Goal: Task Accomplishment & Management: Manage account settings

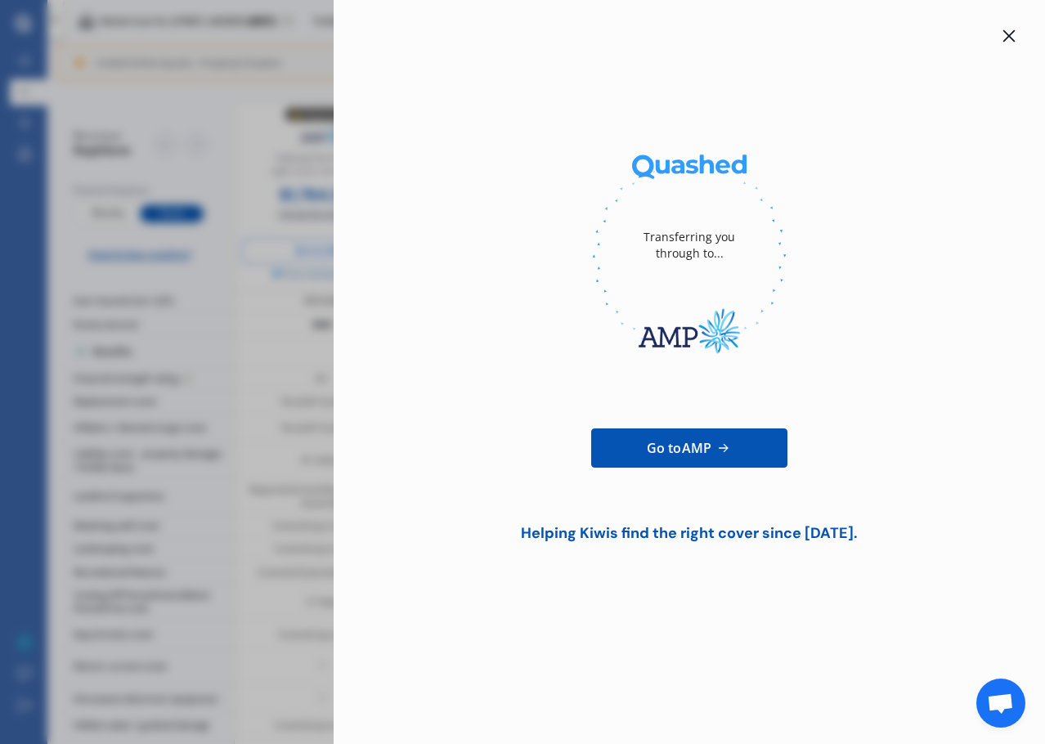
click at [287, 271] on div "Transferring you through to... Go to AMP Helping Kiwis find the right cover sin…" at bounding box center [522, 372] width 1045 height 744
click at [261, 243] on div "Transferring you through to... Go to AMP Helping Kiwis find the right cover sin…" at bounding box center [522, 372] width 1045 height 744
click at [146, 51] on div "Transferring you through to... Go to AMP Helping Kiwis find the right cover sin…" at bounding box center [522, 372] width 1045 height 744
click at [1022, 35] on div "Transferring you through to... Go to AMP Helping Kiwis find the right cover sin…" at bounding box center [689, 372] width 711 height 744
click at [1010, 33] on icon at bounding box center [1008, 35] width 13 height 13
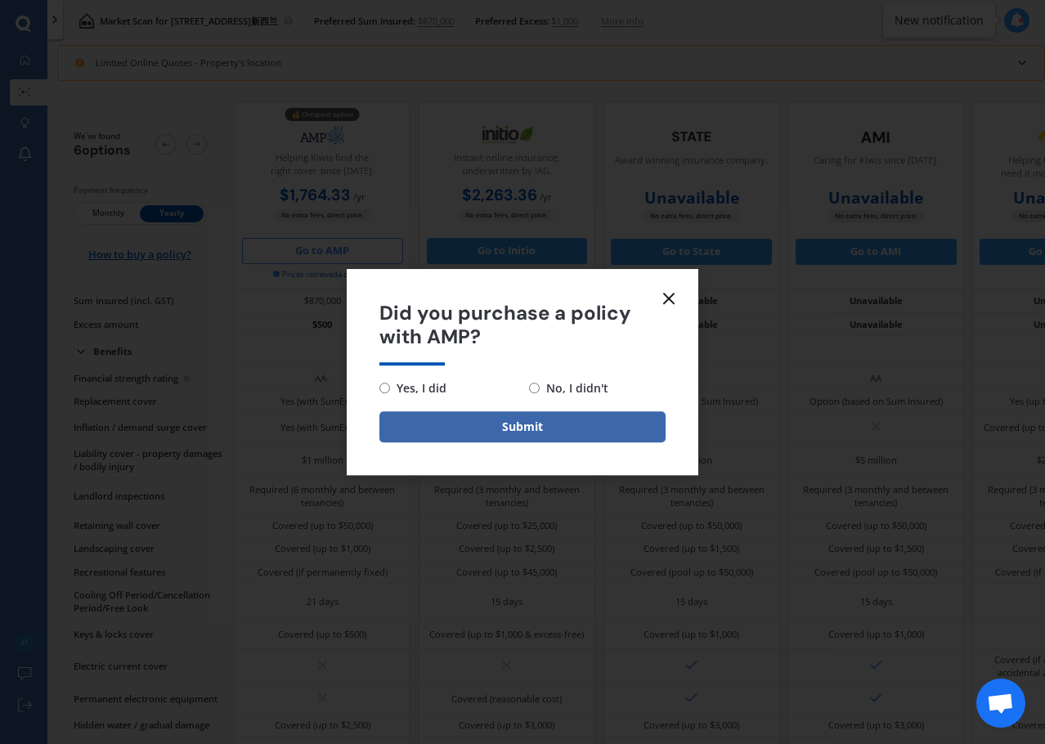
click at [573, 384] on span "No, I didn't" at bounding box center [574, 389] width 69 height 20
click at [540, 384] on input "No, I didn't" at bounding box center [534, 388] width 11 height 11
radio input "true"
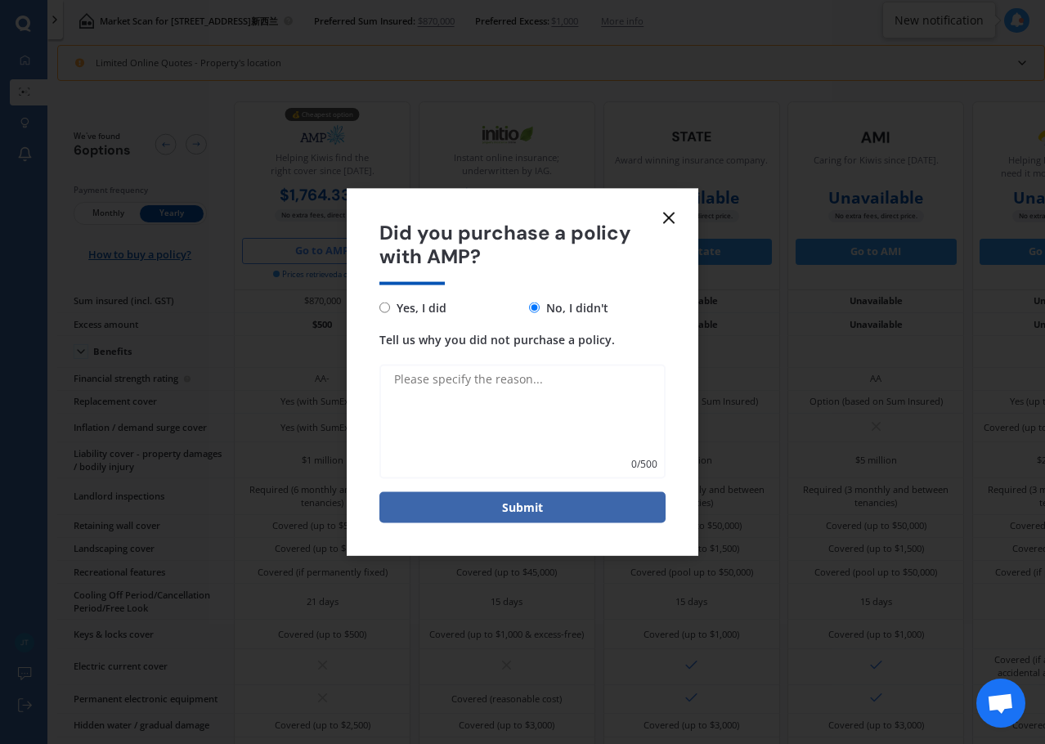
click at [531, 414] on textarea "Tell us why you did not purchase a policy." at bounding box center [522, 421] width 286 height 114
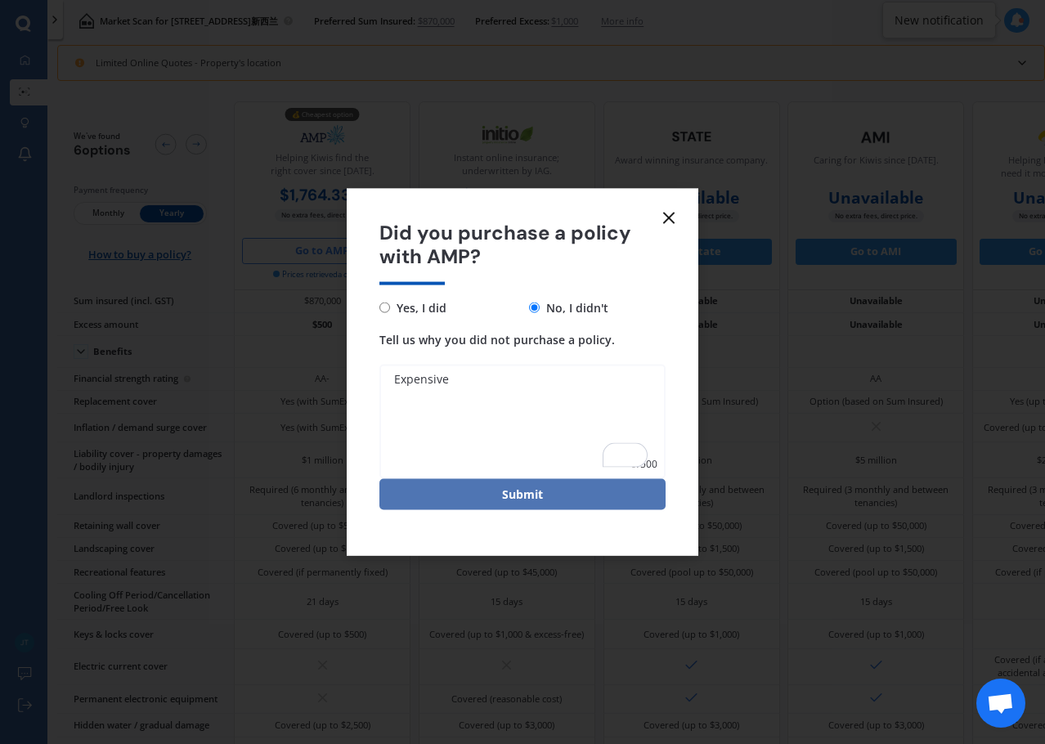
type textarea "Expensive"
click at [574, 508] on button "Submit" at bounding box center [522, 493] width 286 height 31
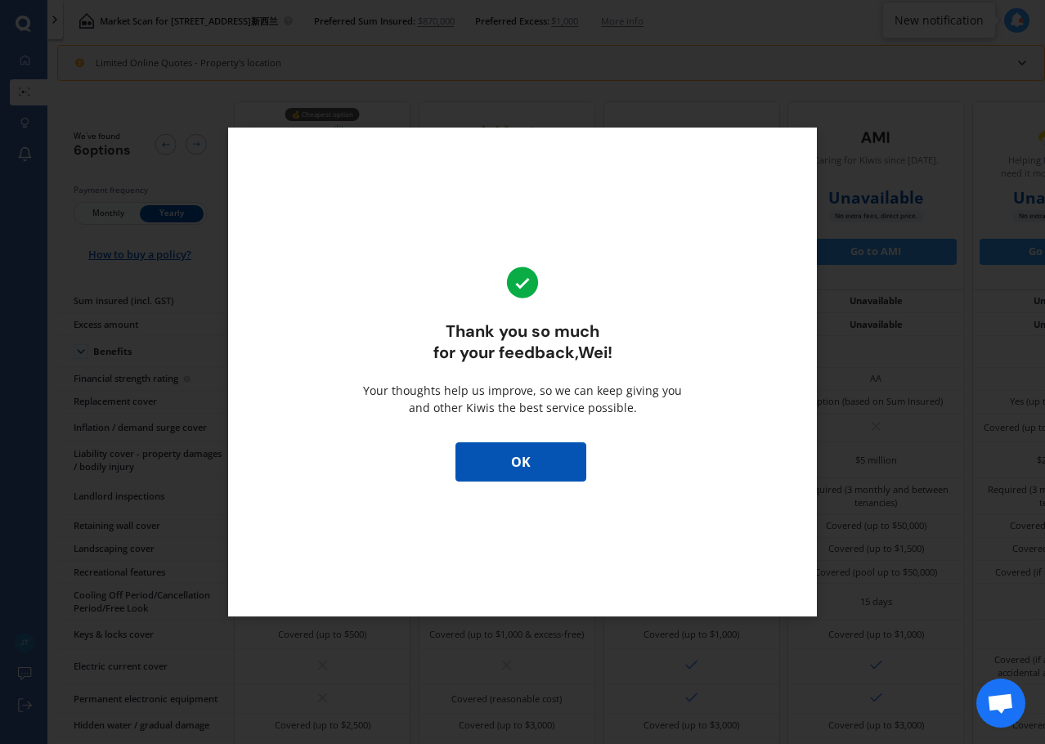
click at [508, 473] on button "OK" at bounding box center [520, 461] width 131 height 39
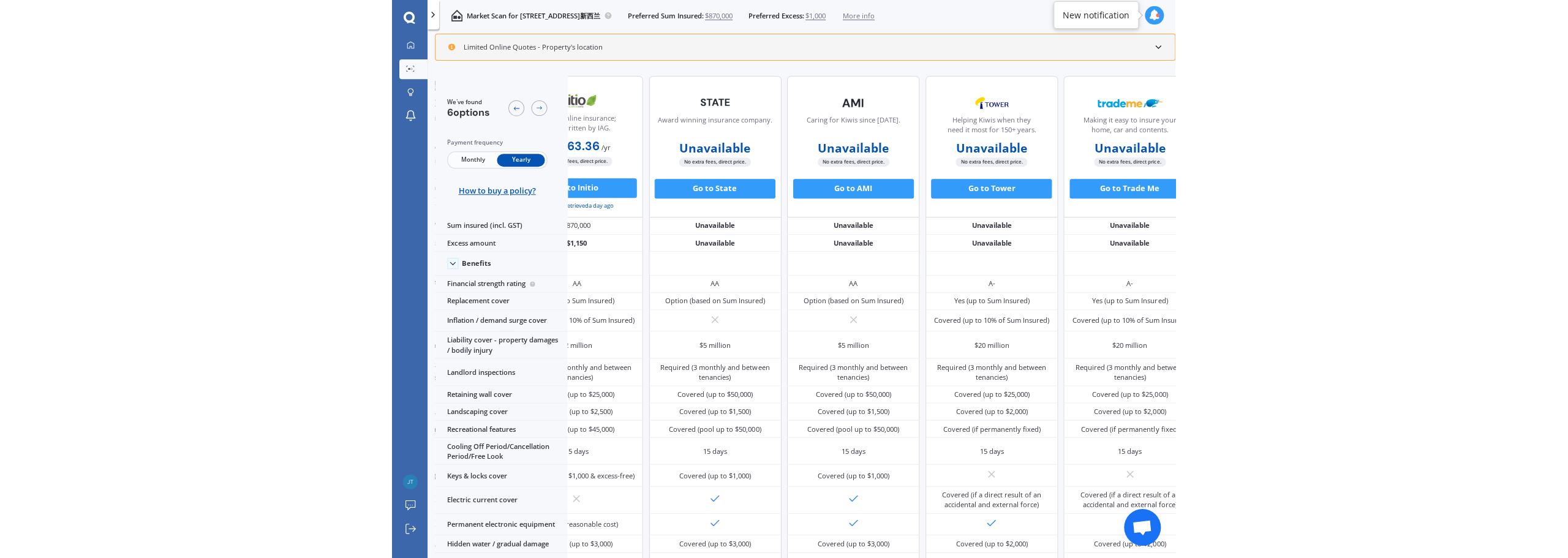
scroll to position [0, 276]
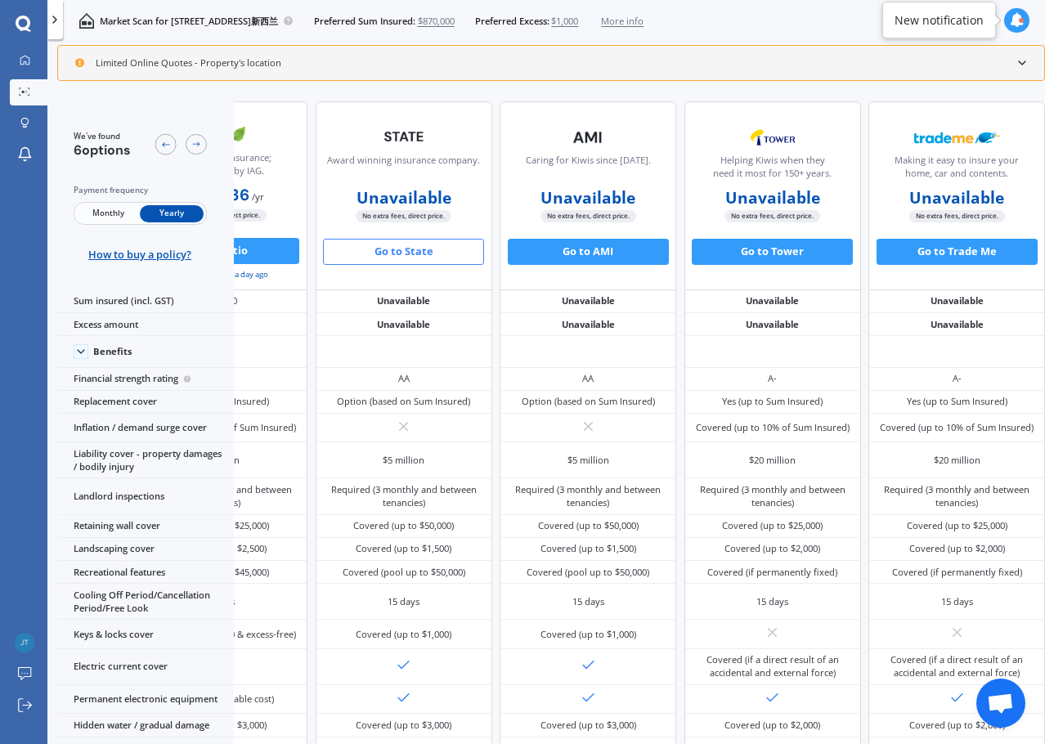
click at [370, 255] on button "Go to State" at bounding box center [403, 252] width 161 height 26
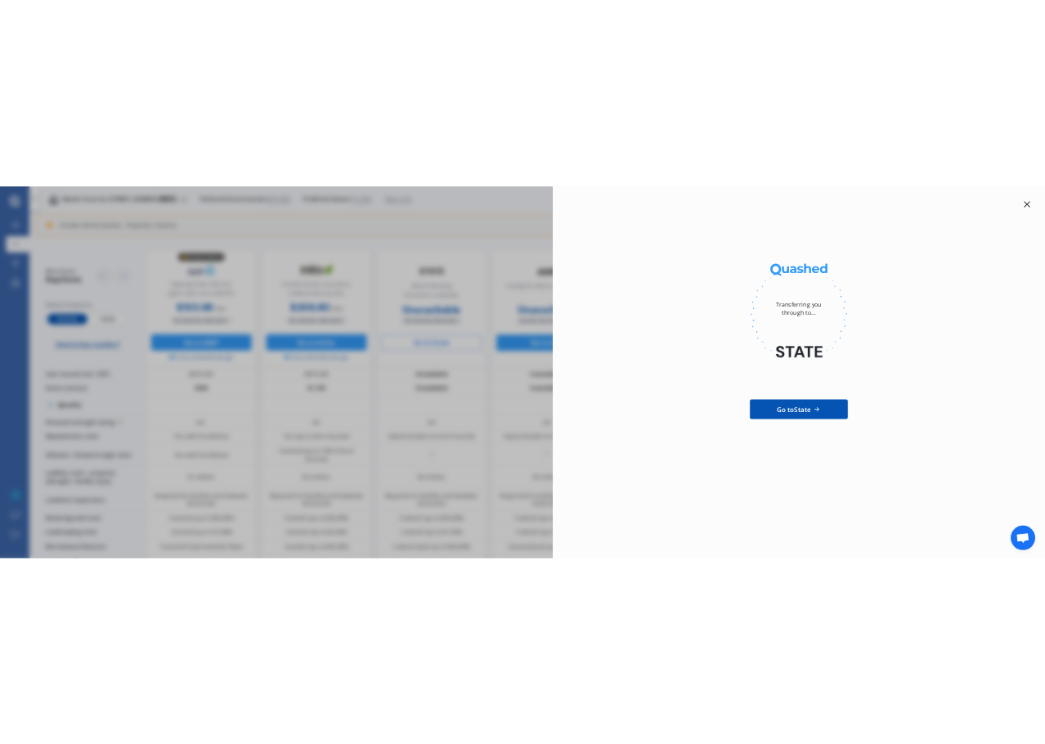
scroll to position [0, 0]
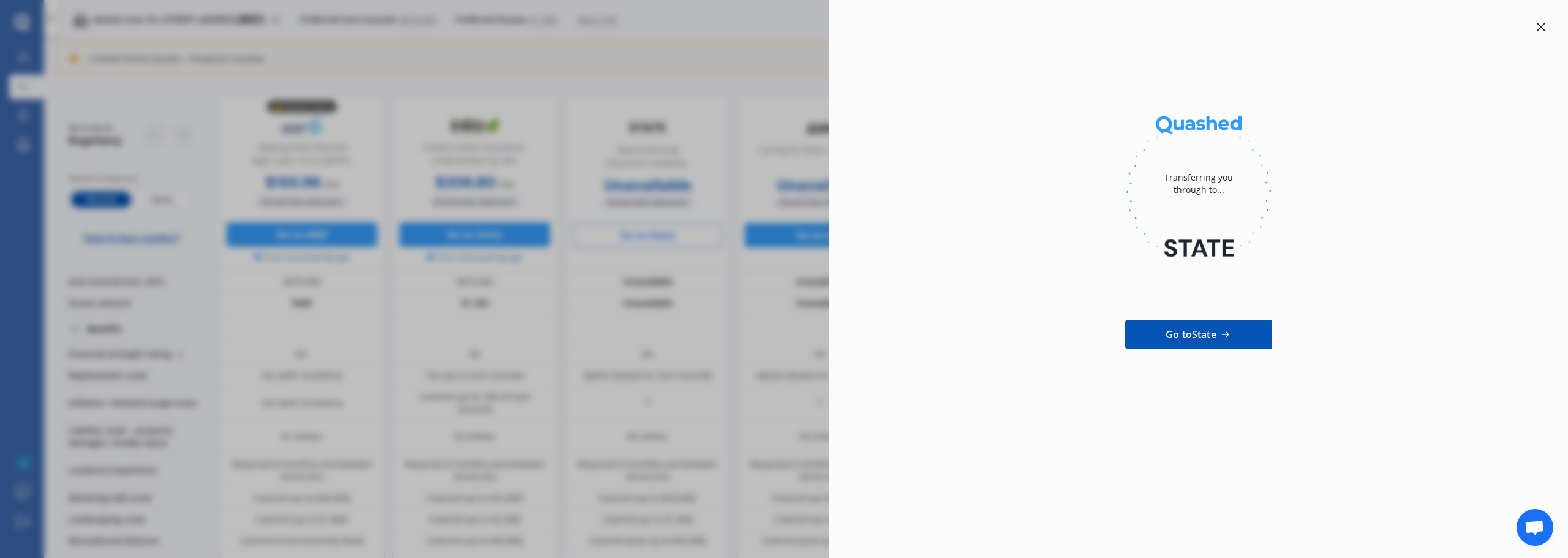
click at [683, 181] on div "Transferring you through to... Go to State" at bounding box center [784, 279] width 1568 height 558
click at [782, 32] on div at bounding box center [1541, 27] width 15 height 15
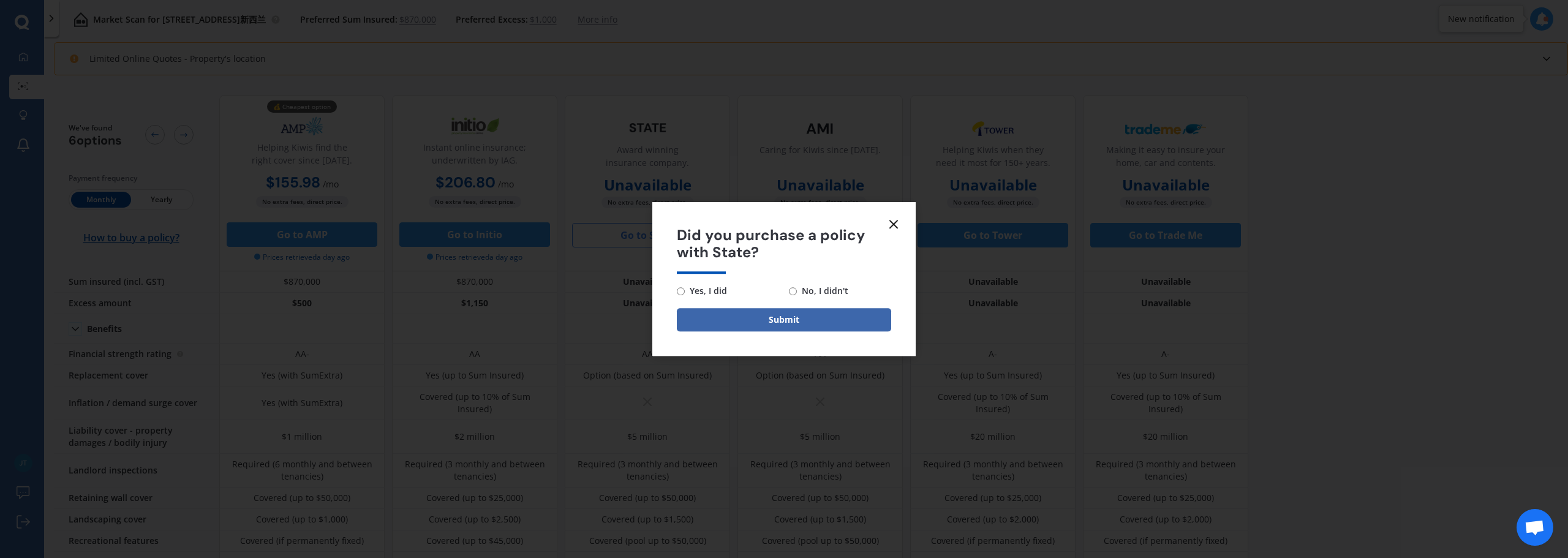
click at [782, 285] on label "No, I didn't" at bounding box center [840, 291] width 103 height 15
click at [782, 287] on input "No, I didn't" at bounding box center [793, 291] width 8 height 8
radio input "true"
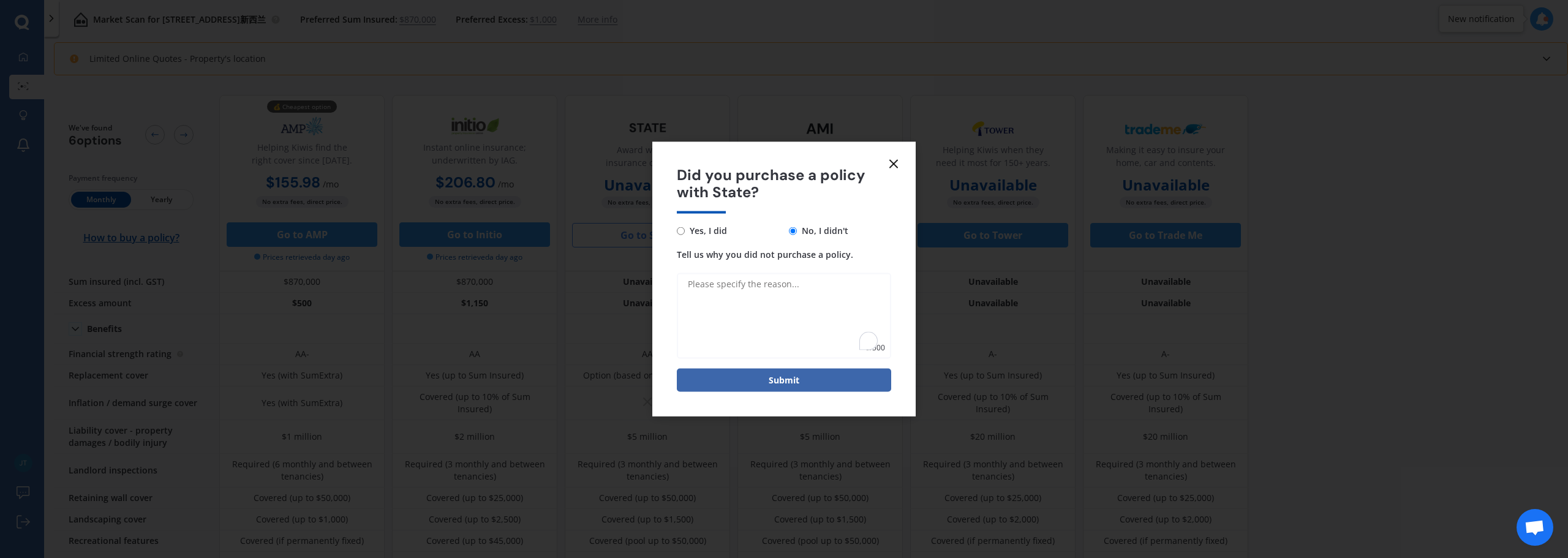
click at [782, 318] on textarea "Tell us why you did not purchase a policy." at bounding box center [784, 316] width 214 height 85
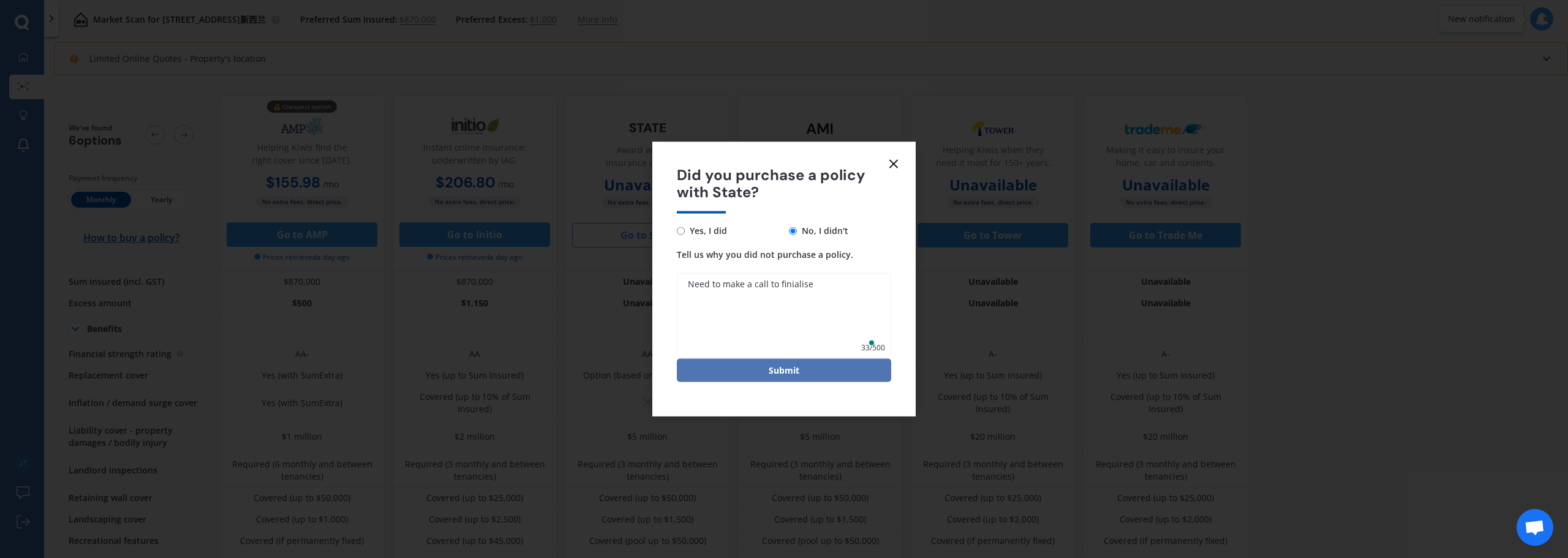
type textarea "Need to make a call to finialise"
click at [782, 371] on button "Submit" at bounding box center [784, 370] width 214 height 23
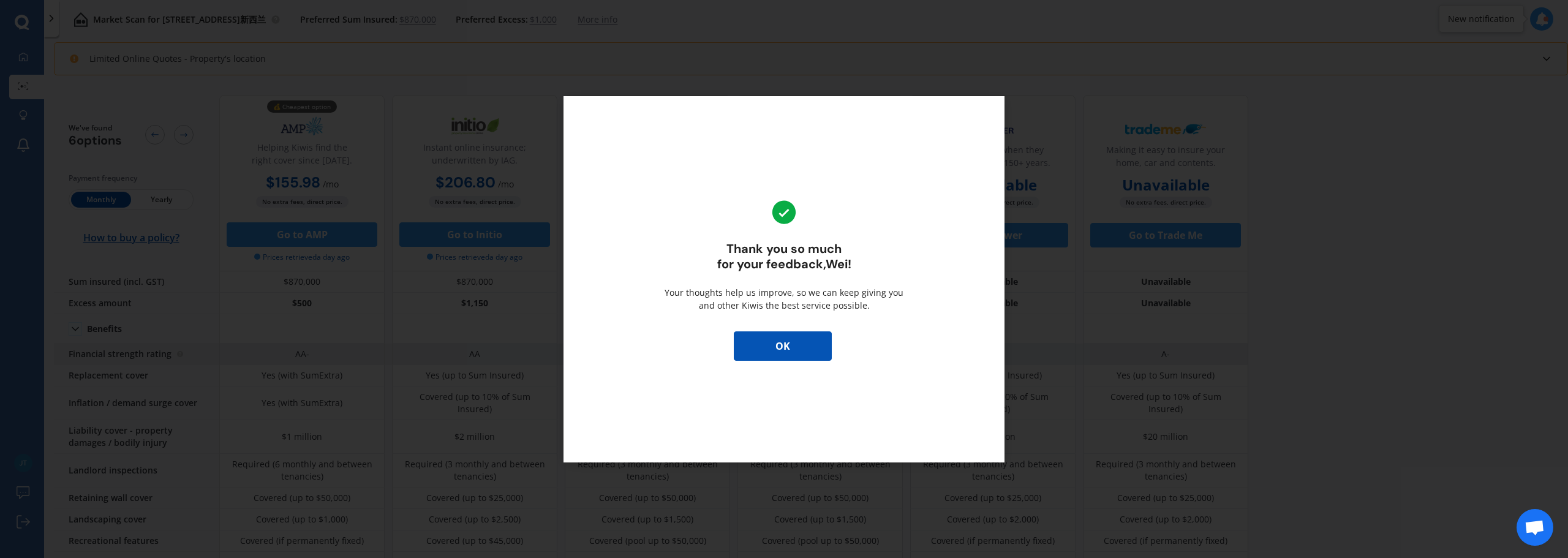
click at [782, 351] on button "OK" at bounding box center [782, 345] width 98 height 29
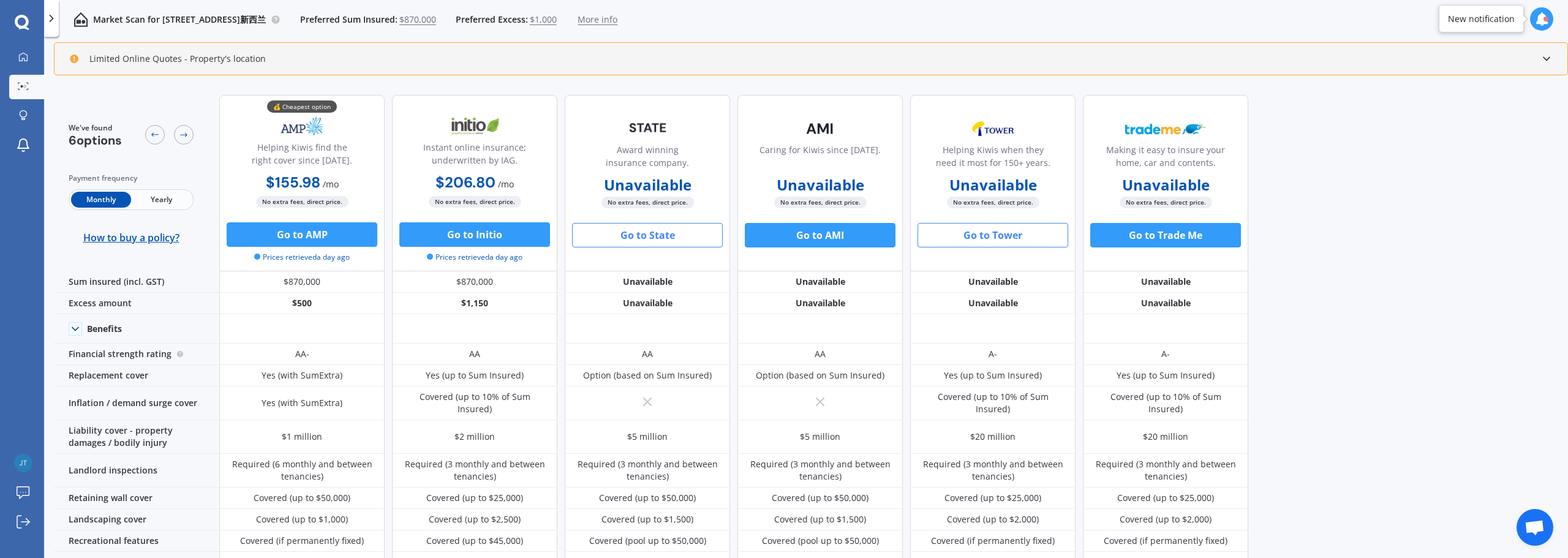
click at [782, 238] on button "Go to Tower" at bounding box center [993, 235] width 151 height 25
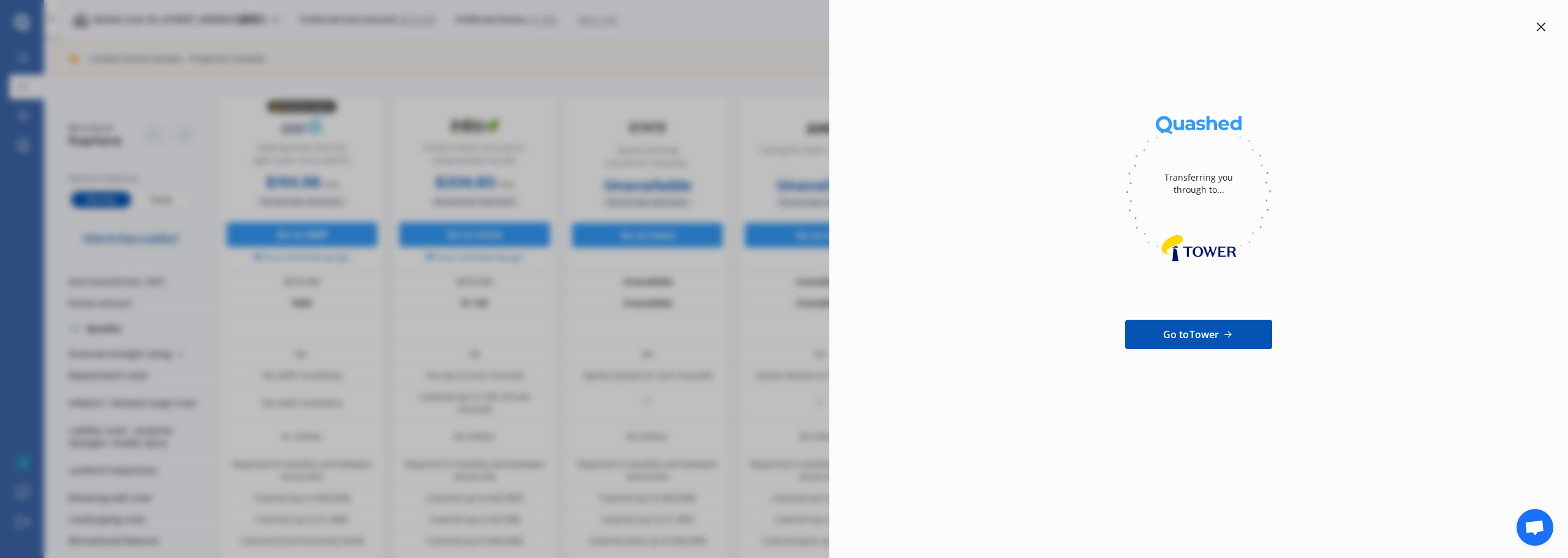
click at [782, 32] on div at bounding box center [1541, 27] width 15 height 15
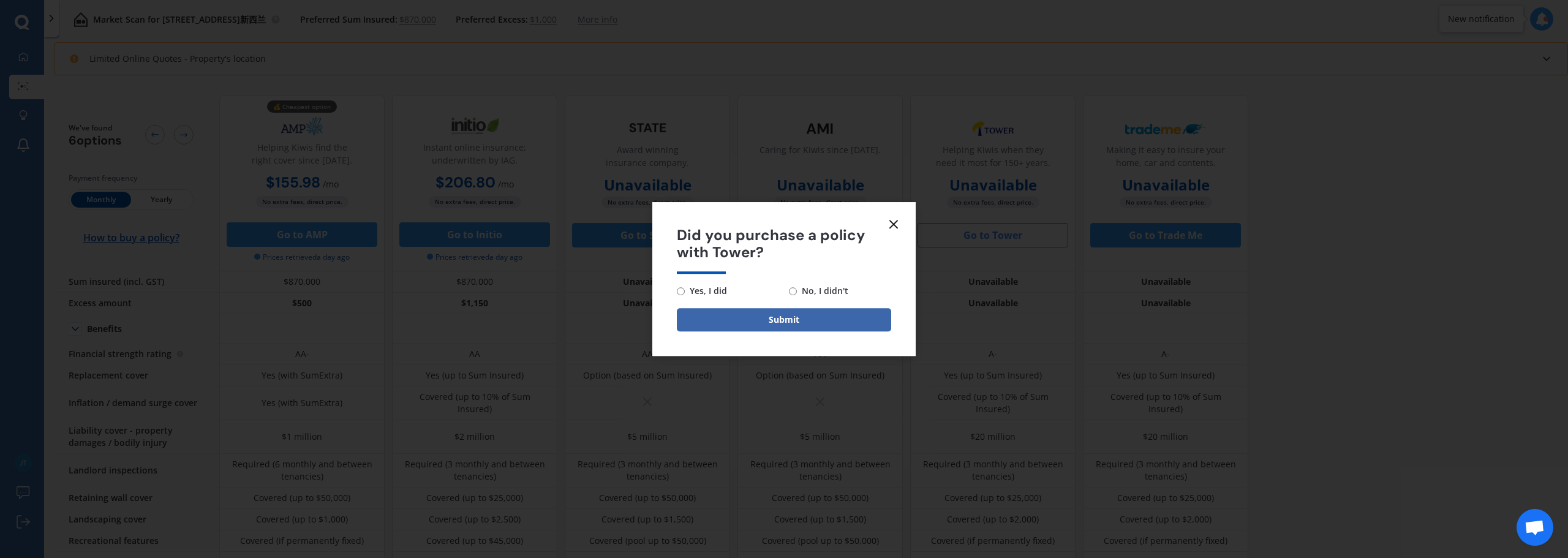
click at [678, 290] on input "Yes, I did" at bounding box center [680, 291] width 8 height 8
radio input "true"
click at [733, 318] on button "Submit" at bounding box center [784, 319] width 214 height 23
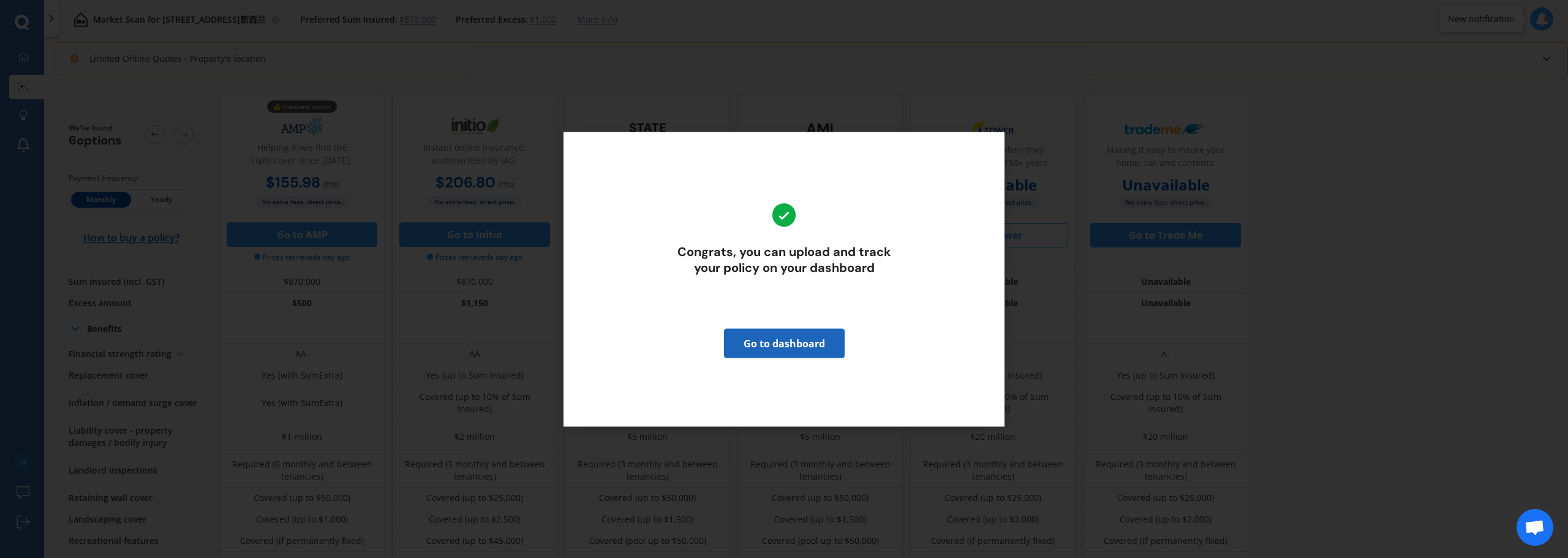
click at [782, 341] on link "Go to dashboard" at bounding box center [784, 342] width 121 height 29
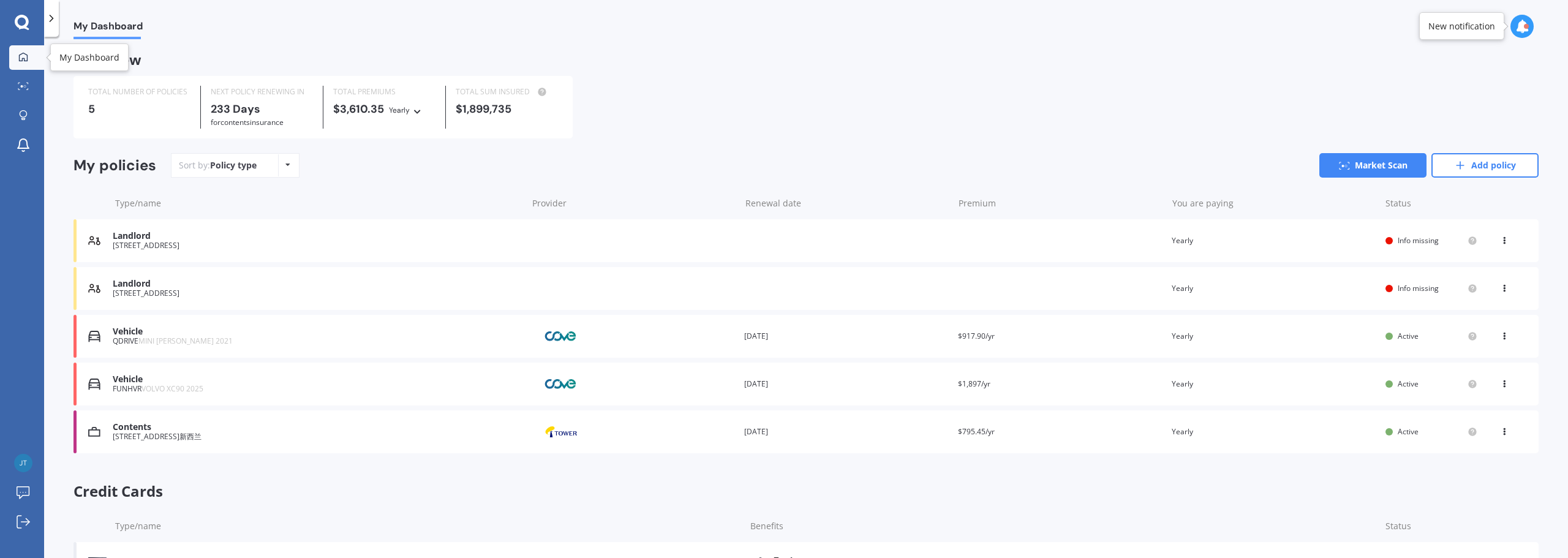
click at [22, 58] on icon at bounding box center [22, 55] width 8 height 8
click at [763, 161] on div "Sort by: Policy type Policy type Alphabetical Date added Renewing next Market S…" at bounding box center [854, 165] width 1367 height 25
click at [782, 243] on div "View option View policy Delete" at bounding box center [1505, 240] width 37 height 12
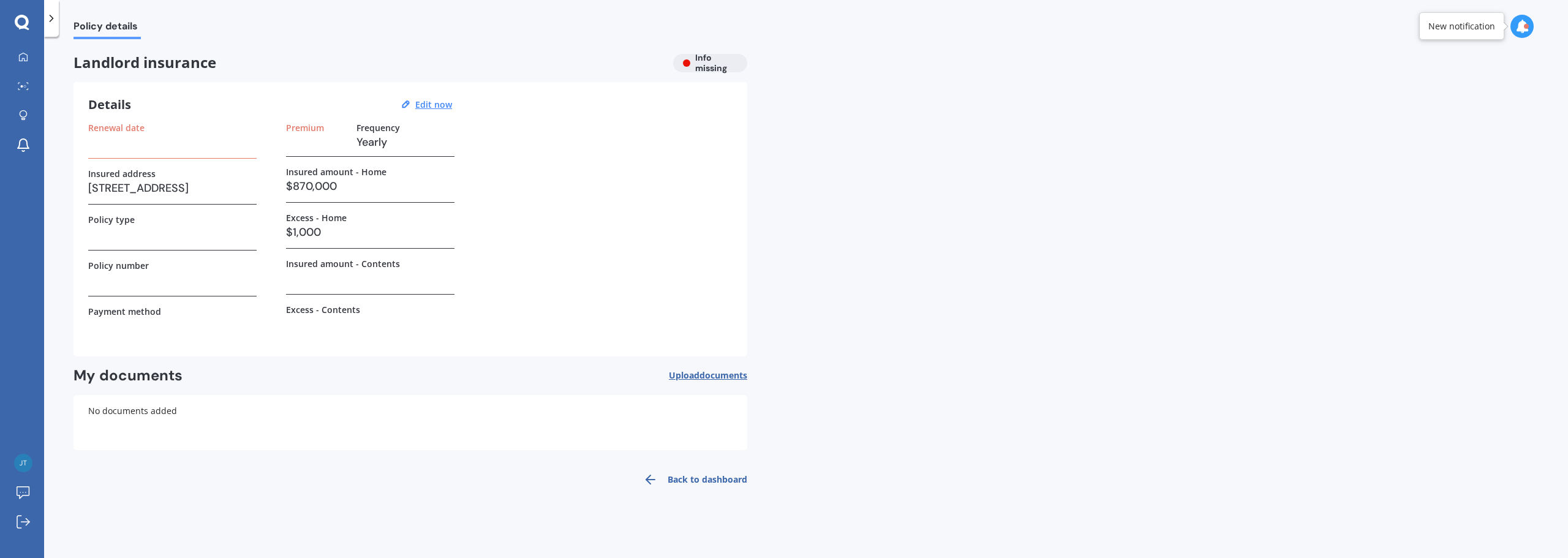
click at [697, 481] on link "Back to dashboard" at bounding box center [691, 479] width 112 height 29
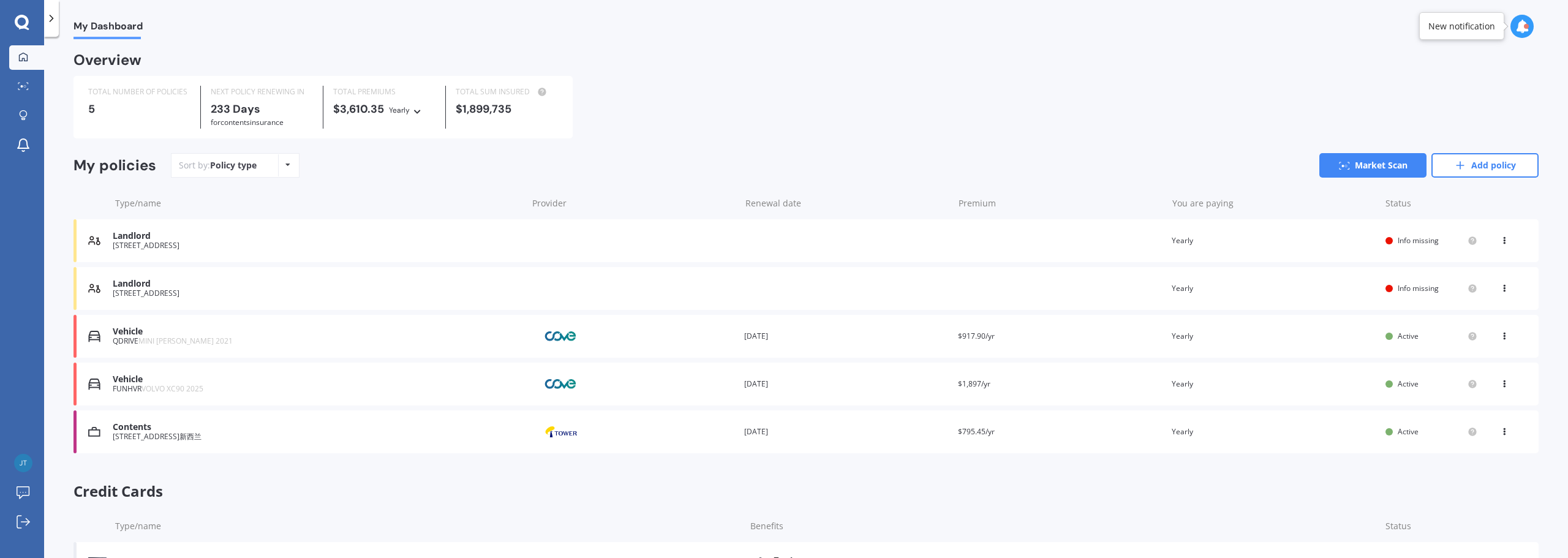
click at [782, 242] on icon at bounding box center [1504, 238] width 8 height 7
click at [782, 294] on div "Delete" at bounding box center [1477, 288] width 121 height 25
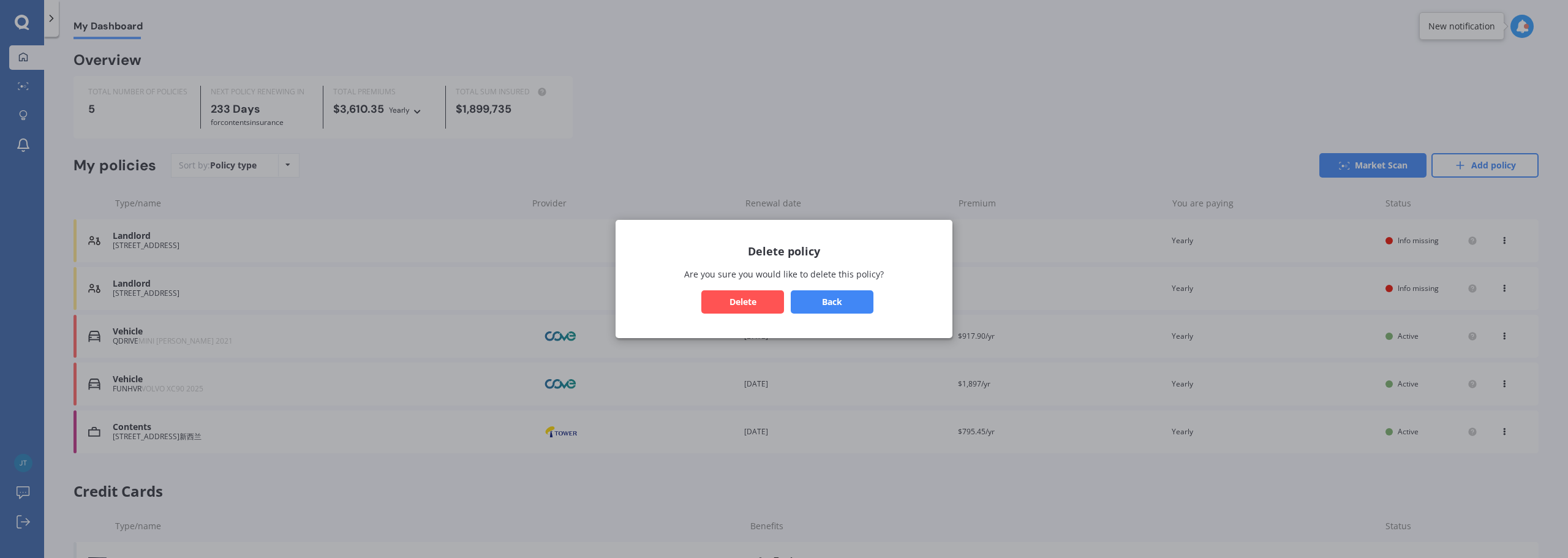
click at [720, 301] on button "Delete" at bounding box center [742, 301] width 82 height 23
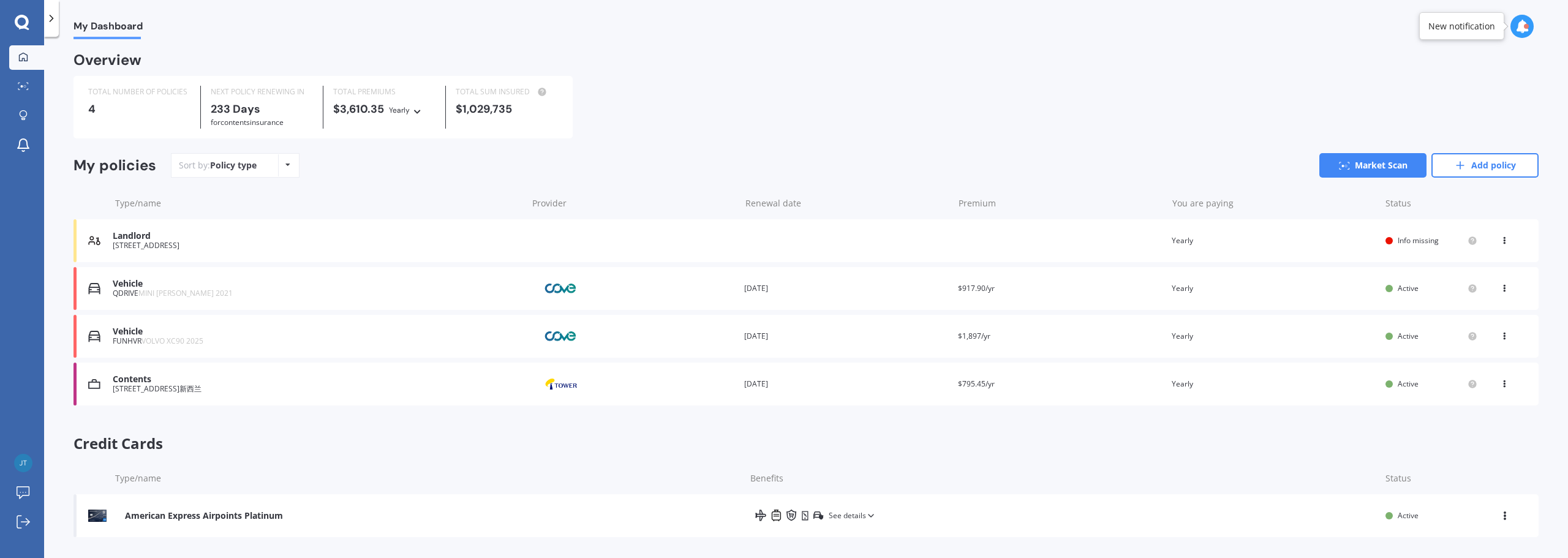
click at [782, 242] on icon at bounding box center [1504, 238] width 8 height 7
click at [782, 294] on div "Delete" at bounding box center [1477, 288] width 121 height 25
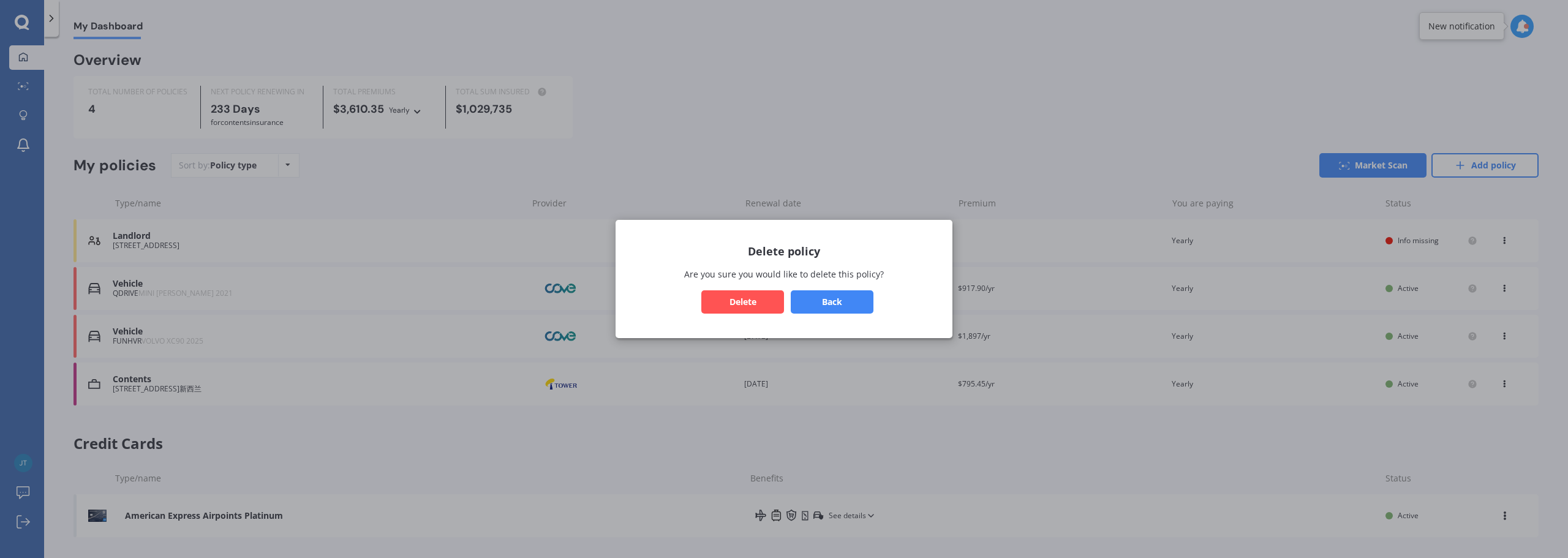
click at [738, 298] on button "Delete" at bounding box center [742, 301] width 82 height 23
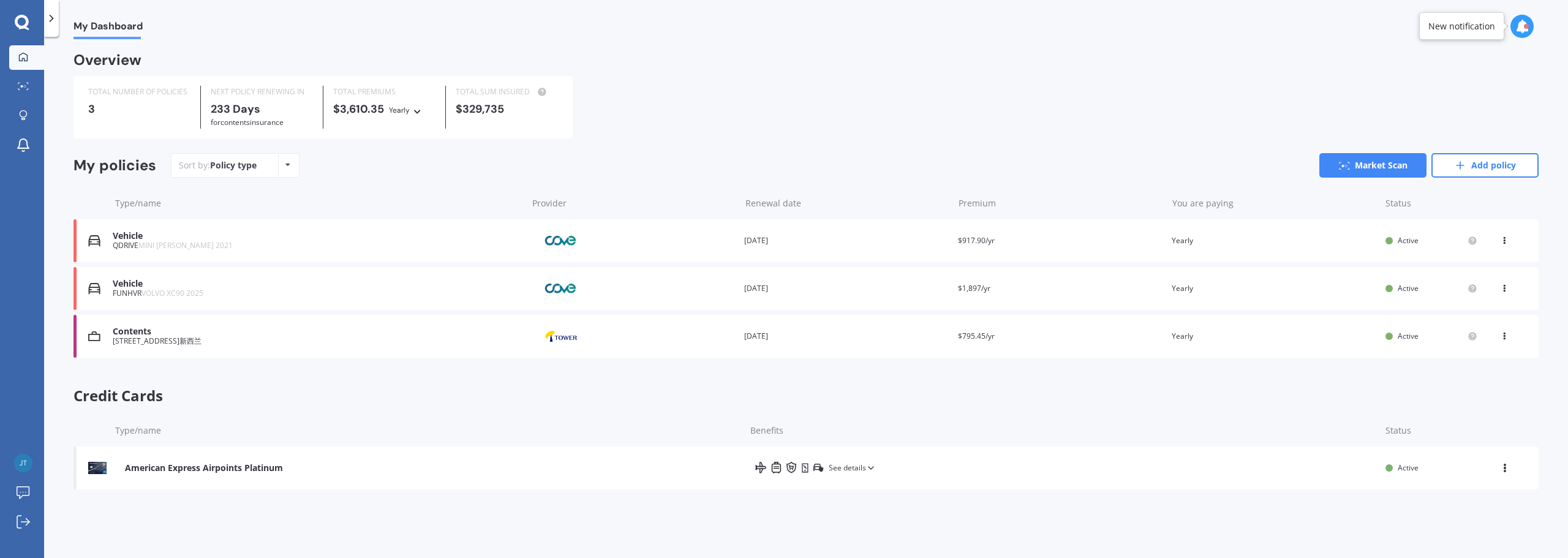
click at [782, 141] on div "Overview TOTAL NUMBER OF POLICIES 3 NEXT POLICY RENEWING [DATE] for Contents in…" at bounding box center [805, 274] width 1465 height 440
click at [753, 139] on div "TOTAL NUMBER OF POLICIES 3 NEXT POLICY RENEWING [DATE] for Contents insurance T…" at bounding box center [805, 106] width 1465 height 62
click at [605, 145] on div "Overview TOTAL NUMBER OF POLICIES 3 NEXT POLICY RENEWING [DATE] for Contents in…" at bounding box center [805, 274] width 1465 height 440
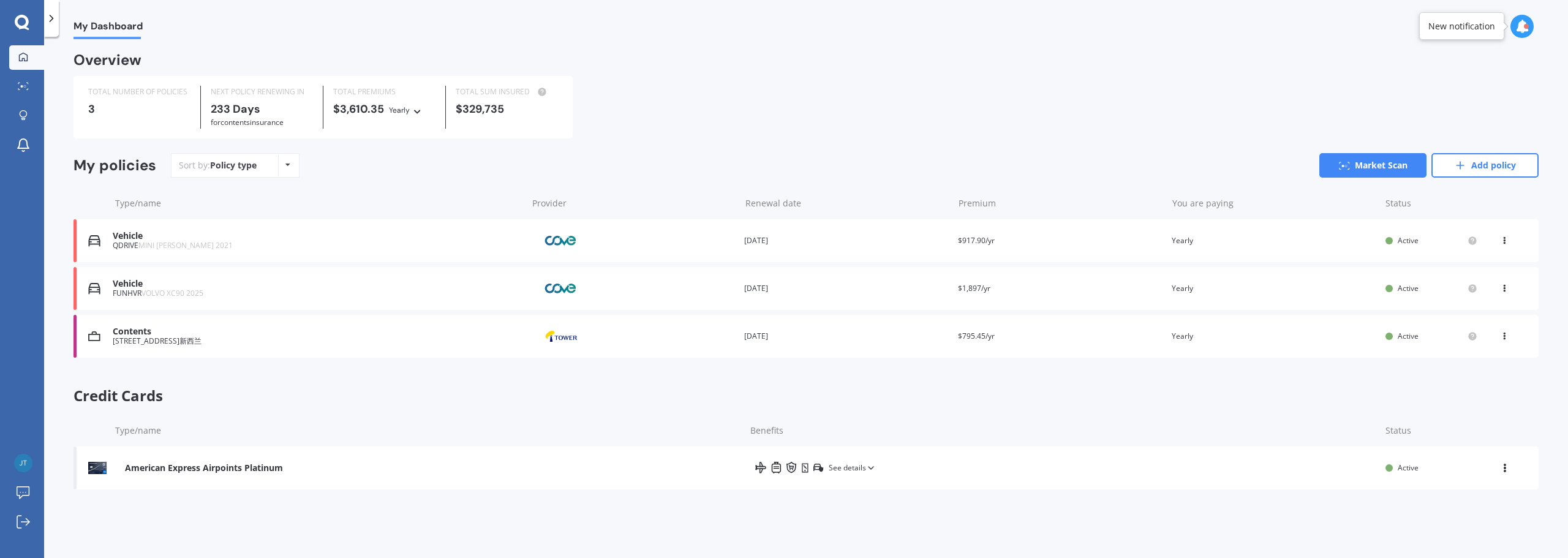
click at [782, 147] on div "Overview TOTAL NUMBER OF POLICIES 3 NEXT POLICY RENEWING [DATE] for Contents in…" at bounding box center [805, 274] width 1465 height 440
click at [782, 173] on link "Add policy" at bounding box center [1485, 165] width 107 height 25
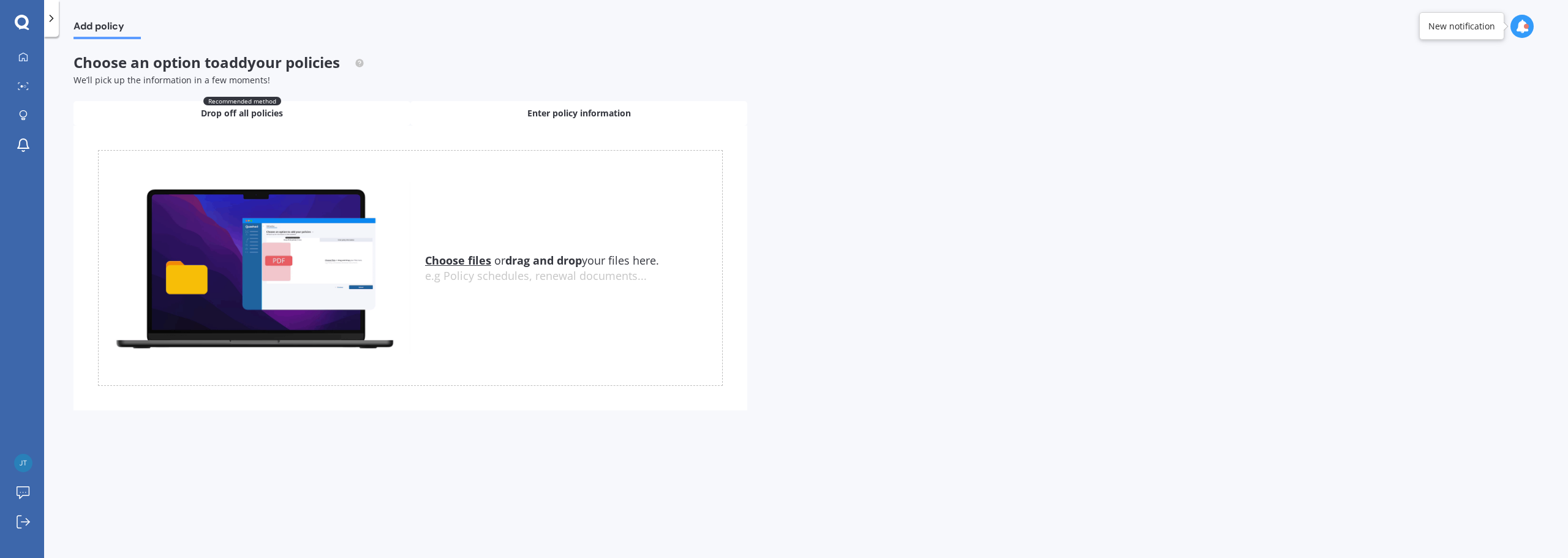
click at [543, 121] on div "Enter policy information" at bounding box center [579, 113] width 337 height 25
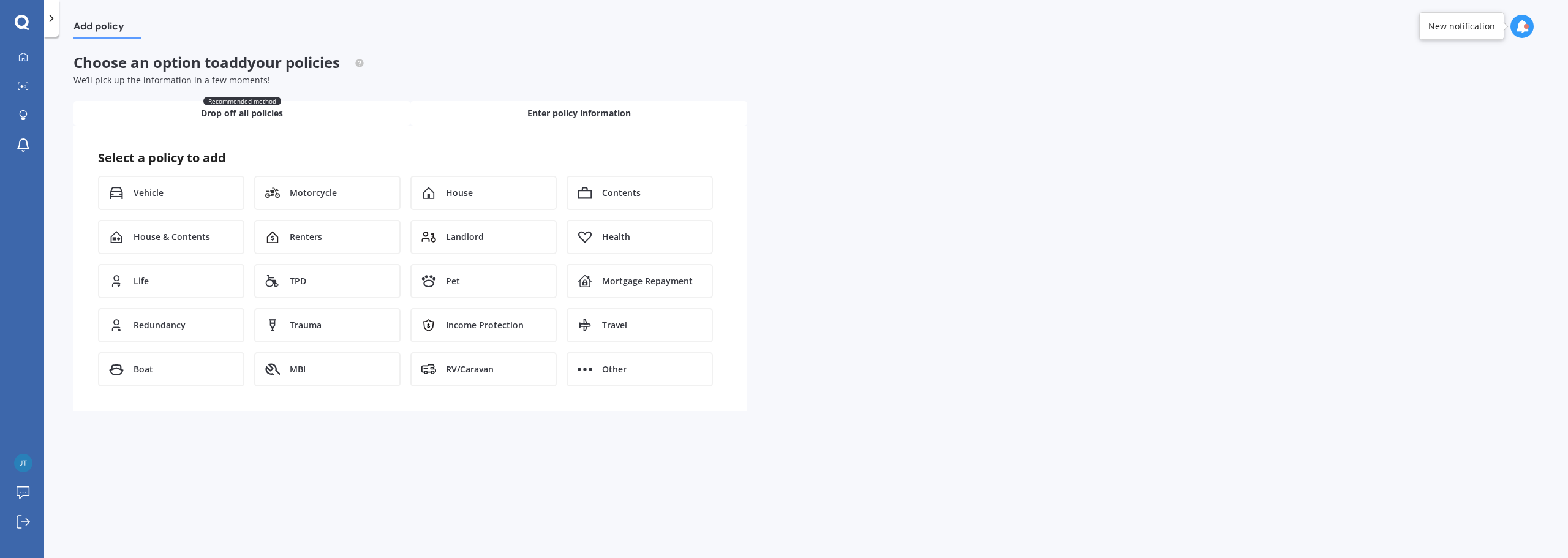
click at [280, 124] on div "Recommended method Drop off all policies" at bounding box center [242, 113] width 337 height 25
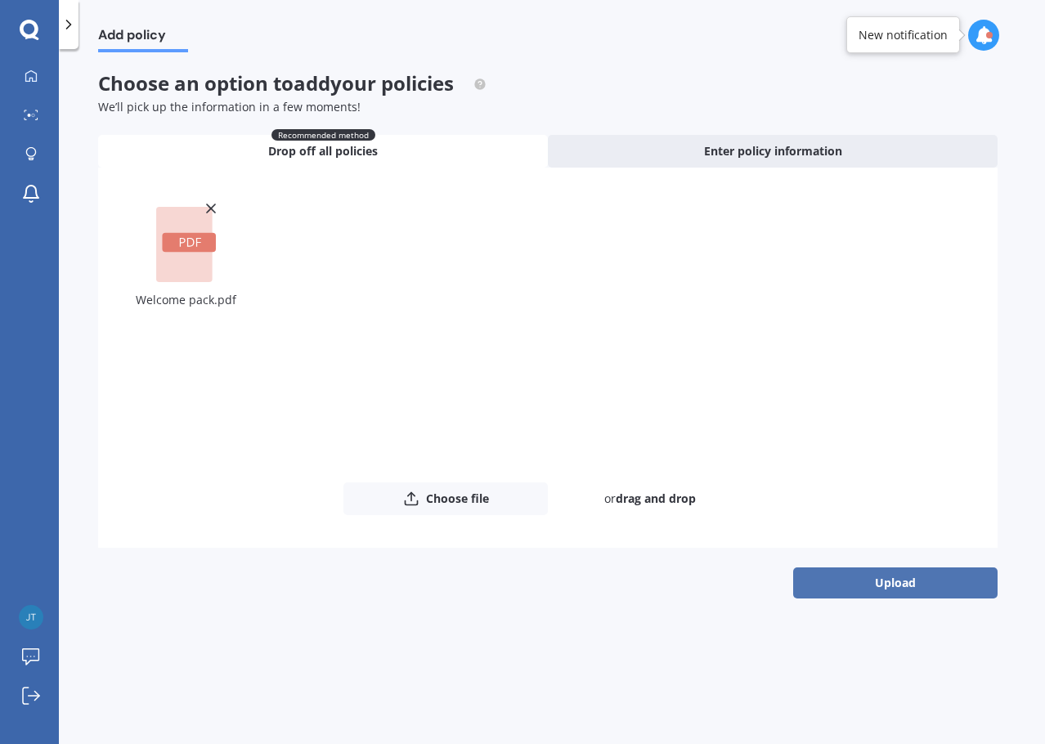
click at [869, 578] on button "Upload" at bounding box center [895, 582] width 204 height 31
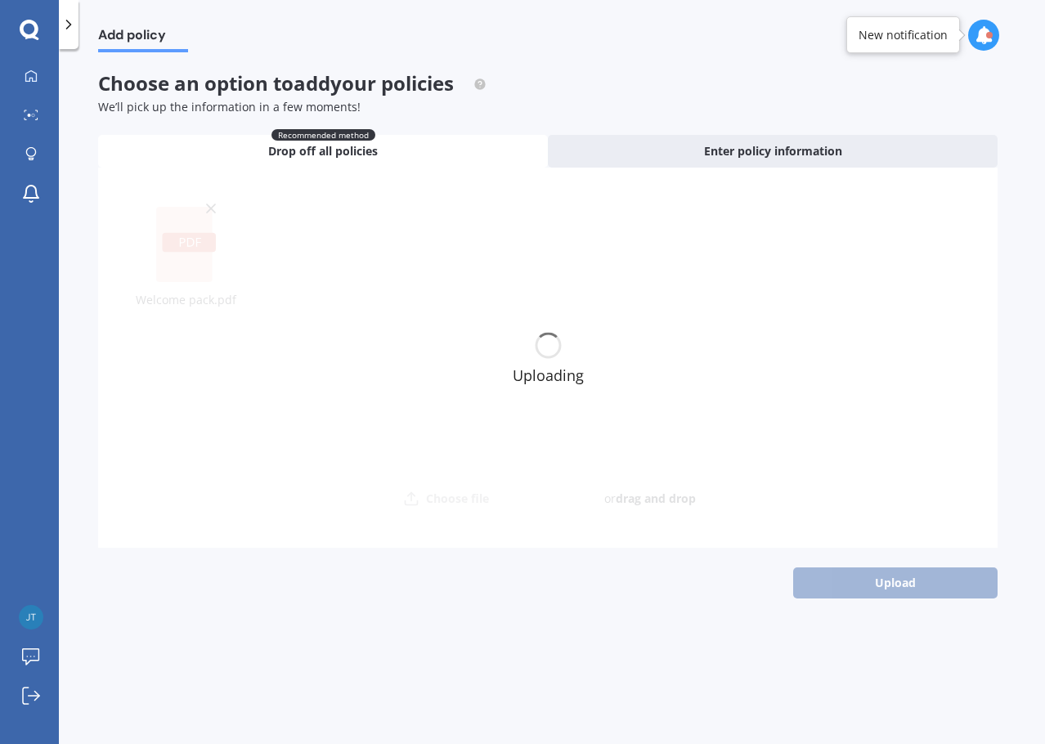
click at [489, 598] on div "Upload" at bounding box center [547, 582] width 899 height 31
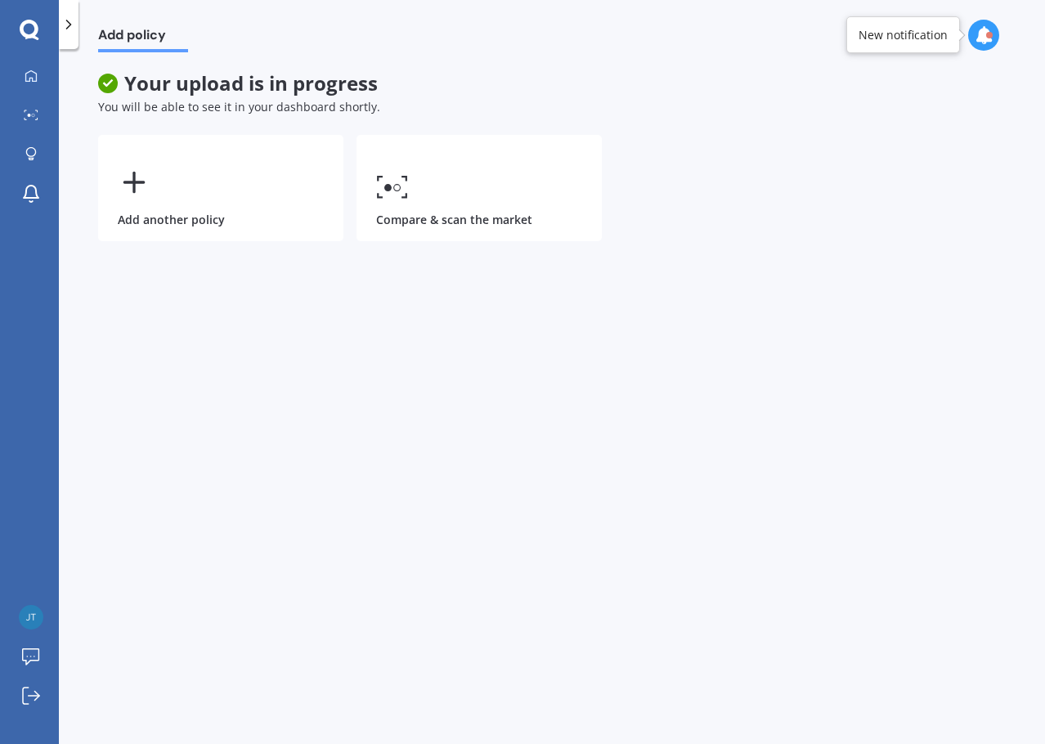
click at [602, 349] on div "Add policy Your upload is in progress You will be able to see it in your dashbo…" at bounding box center [552, 399] width 986 height 695
click at [20, 74] on div at bounding box center [31, 76] width 25 height 15
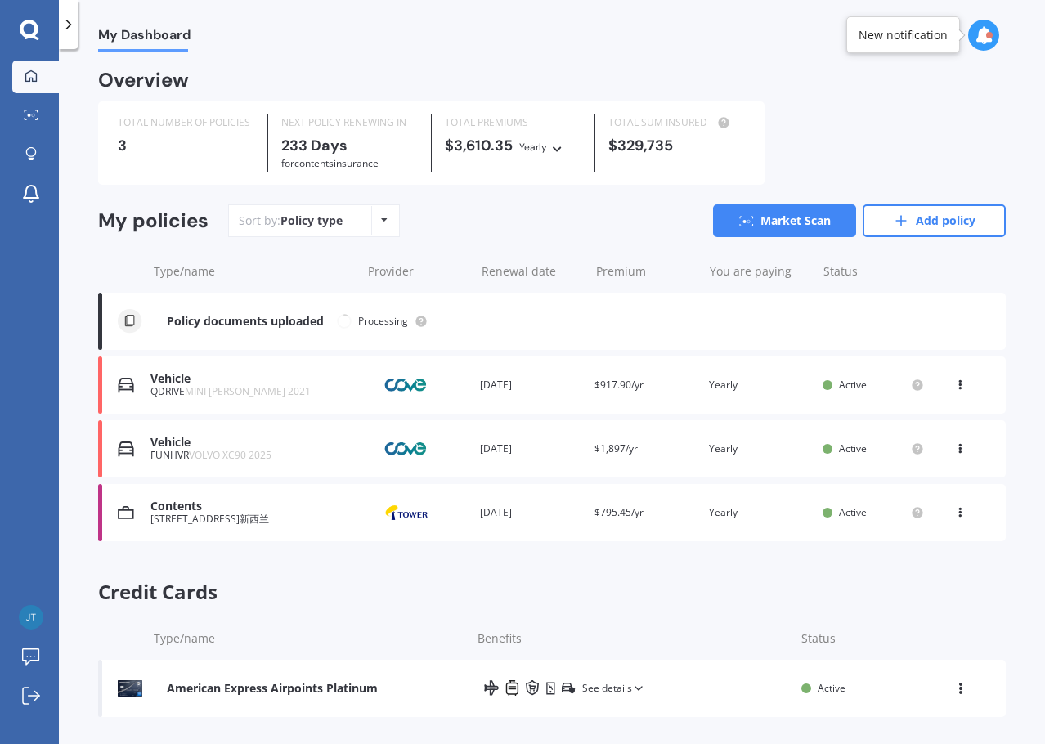
click at [943, 146] on div "TOTAL NUMBER OF POLICIES 3 NEXT POLICY RENEWING [DATE] for Contents insurance T…" at bounding box center [551, 142] width 907 height 83
click at [889, 114] on div "TOTAL NUMBER OF POLICIES 4 NEXT POLICY RENEWING [DATE] for Contents insurance T…" at bounding box center [551, 142] width 907 height 83
click at [883, 127] on div "TOTAL NUMBER OF POLICIES 4 NEXT POLICY RENEWING [DATE] for Contents insurance T…" at bounding box center [551, 142] width 907 height 83
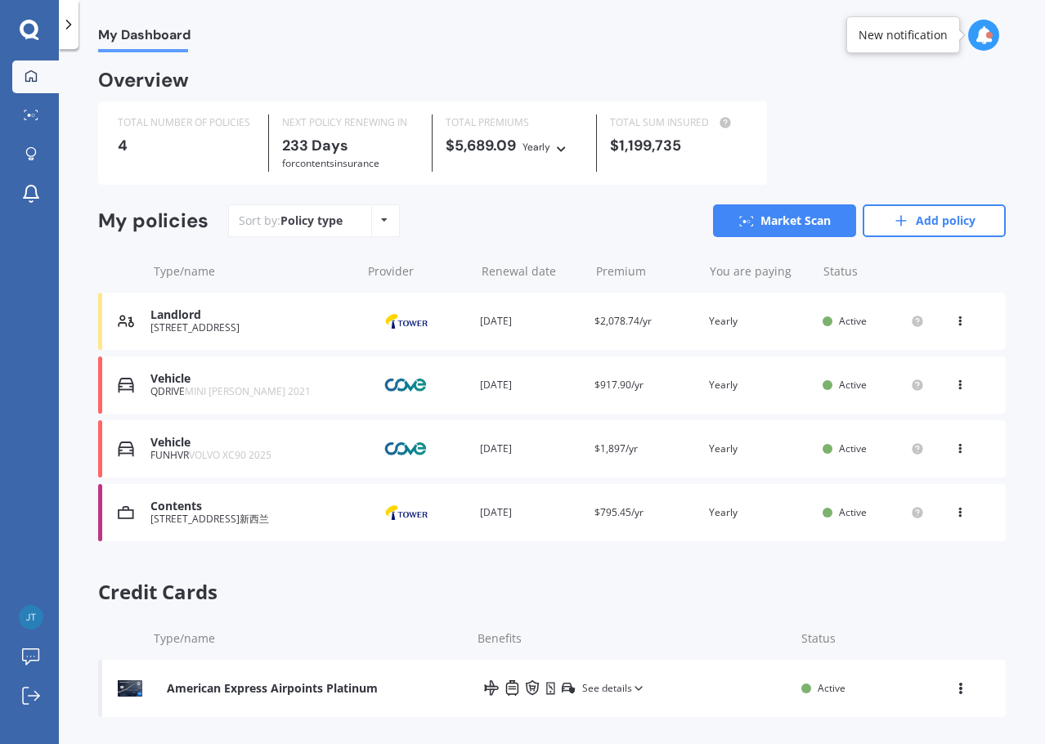
click at [861, 146] on div "TOTAL NUMBER OF POLICIES 4 NEXT POLICY RENEWING [DATE] for Contents insurance T…" at bounding box center [551, 142] width 907 height 83
click at [858, 140] on div "TOTAL NUMBER OF POLICIES 4 NEXT POLICY RENEWING [DATE] for Contents insurance T…" at bounding box center [551, 142] width 907 height 83
click at [986, 47] on div at bounding box center [983, 35] width 31 height 31
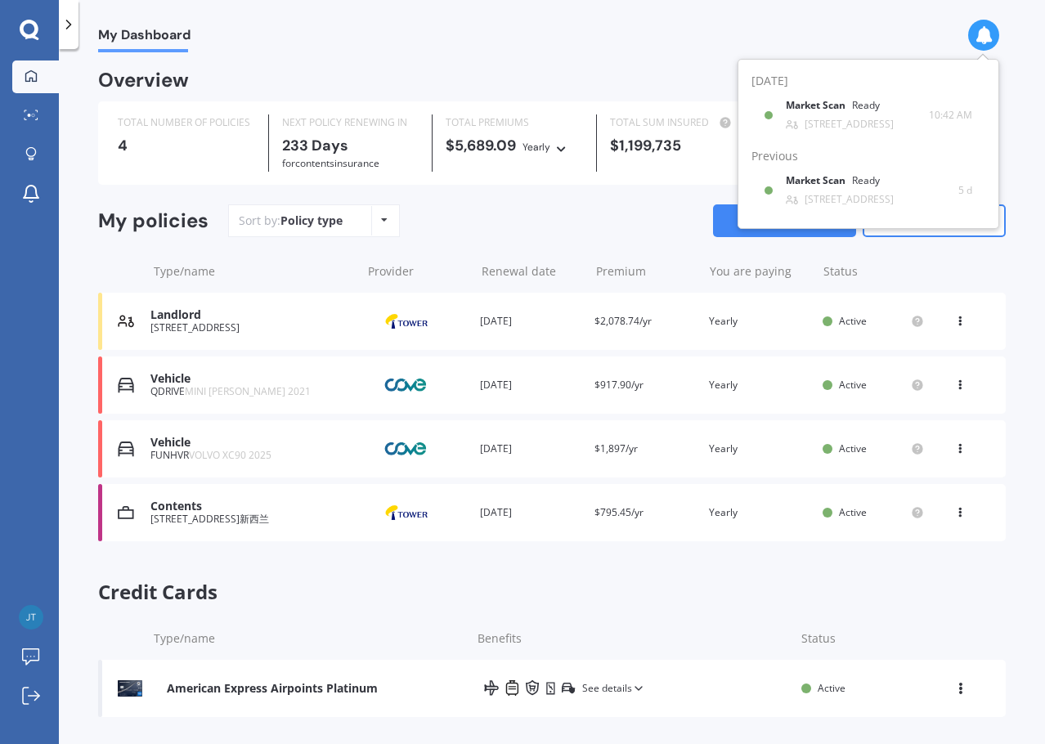
click at [465, 52] on div "My Dashboard Overview TOTAL NUMBER OF POLICIES 4 NEXT POLICY RENEWING [DATE] fo…" at bounding box center [552, 399] width 986 height 695
